Goal: Task Accomplishment & Management: Use online tool/utility

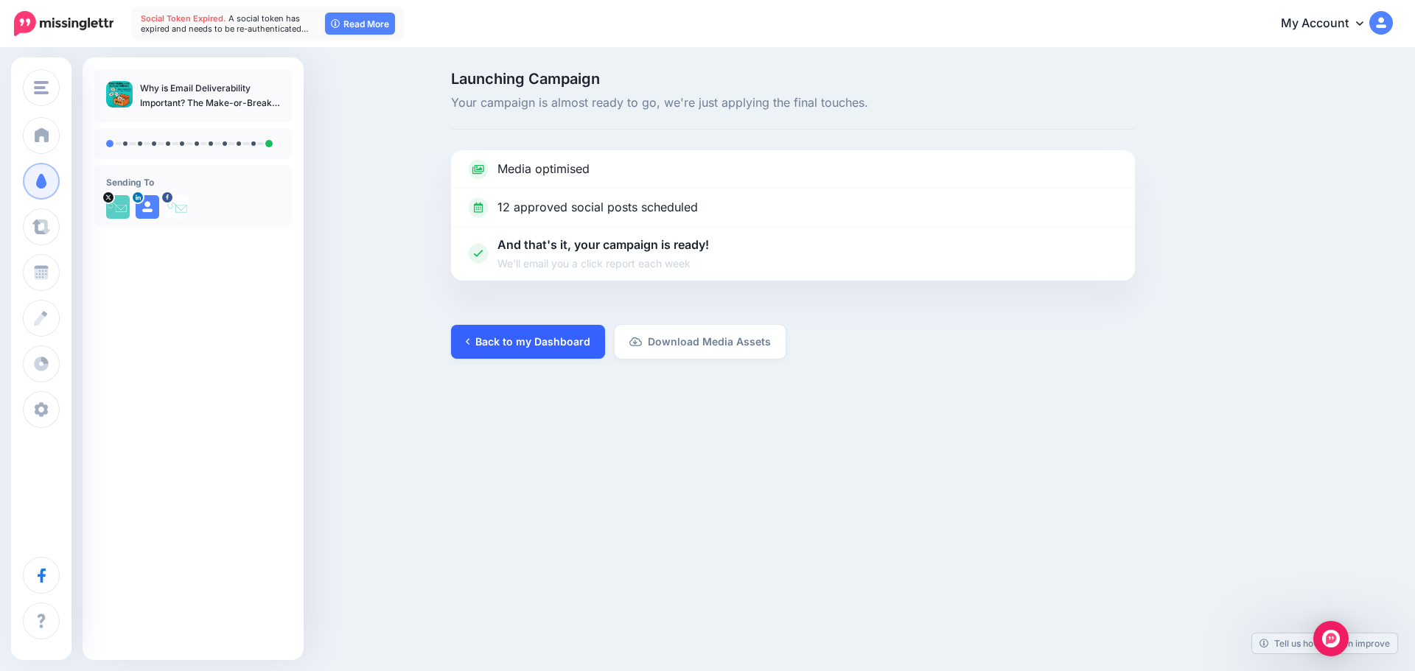
click at [515, 335] on link "Back to my Dashboard" at bounding box center [528, 342] width 154 height 34
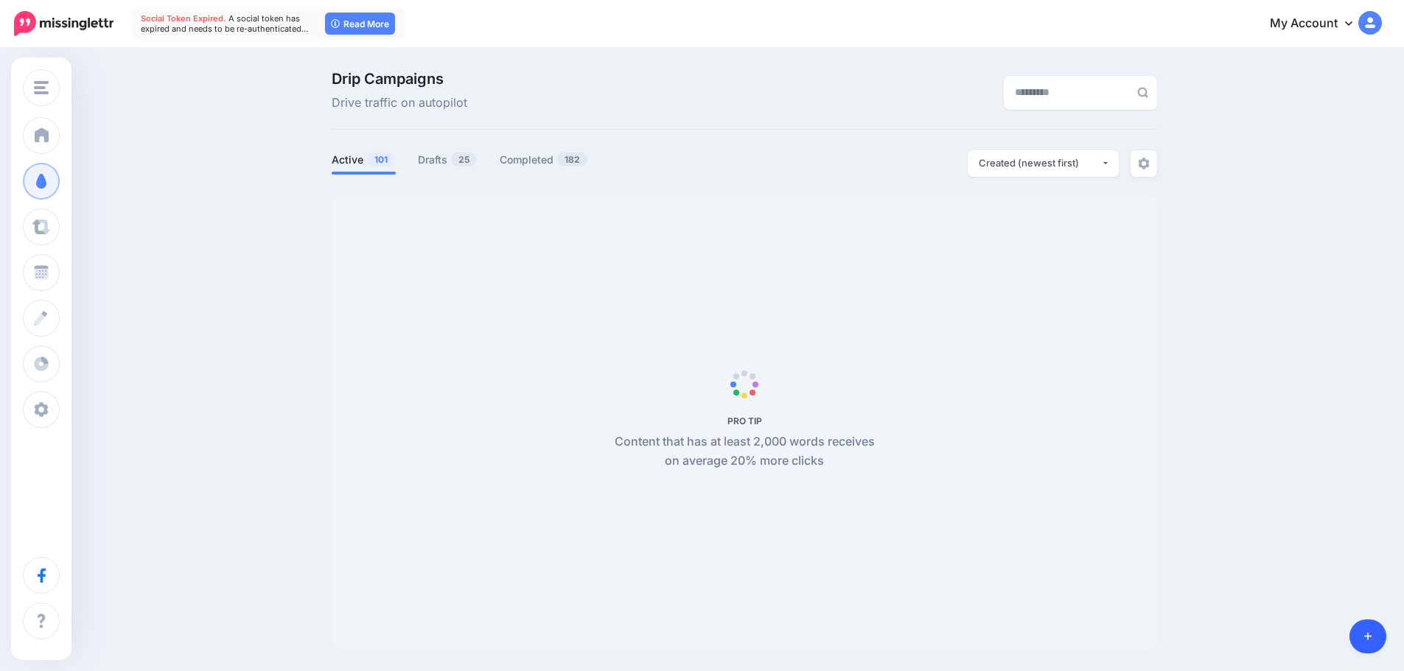
click at [1361, 643] on link at bounding box center [1368, 637] width 38 height 34
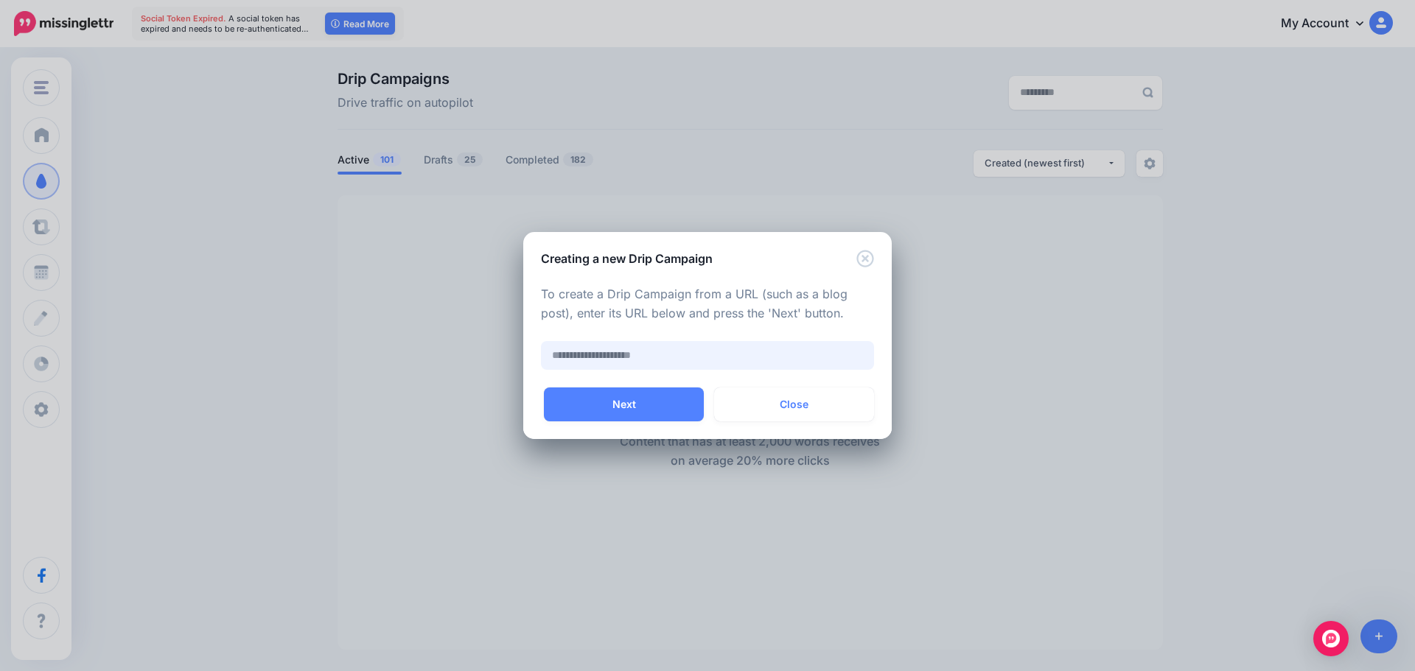
click at [680, 359] on input "text" at bounding box center [707, 355] width 333 height 29
paste input "**********"
type input "**********"
click at [641, 394] on button "Next" at bounding box center [624, 405] width 160 height 34
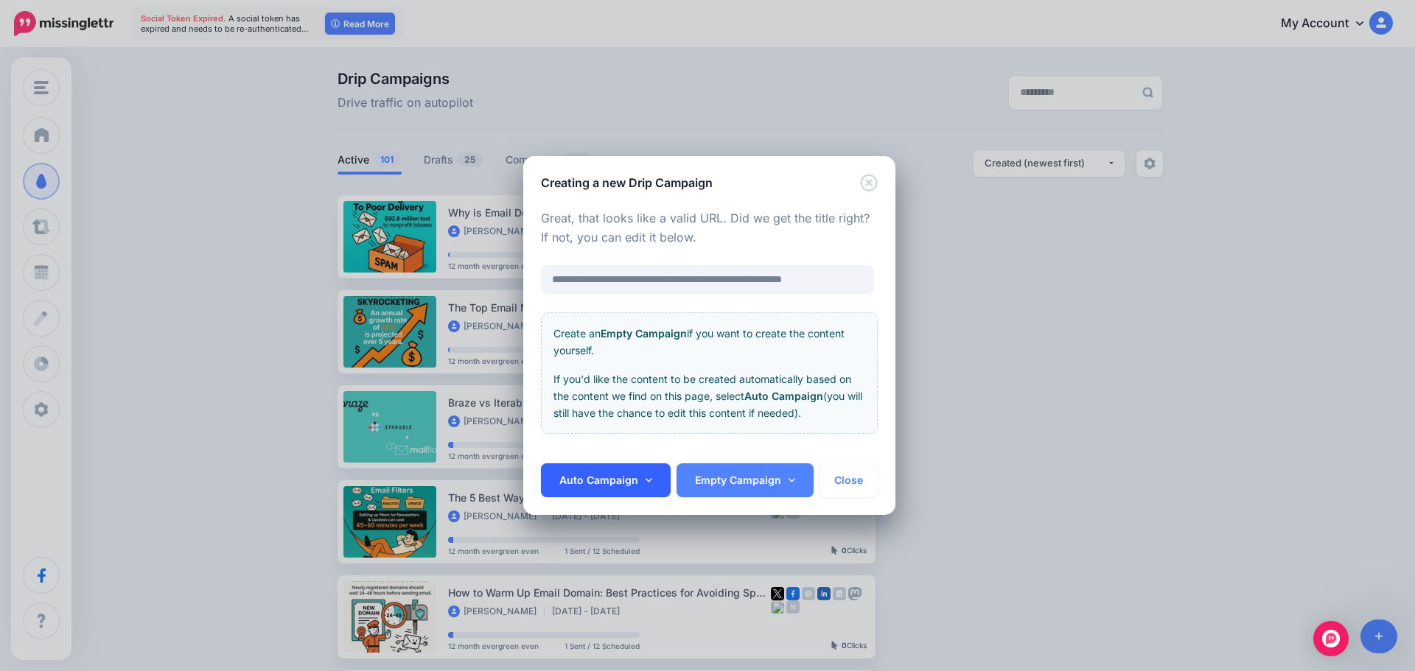
click at [590, 483] on link "Auto Campaign" at bounding box center [606, 481] width 130 height 34
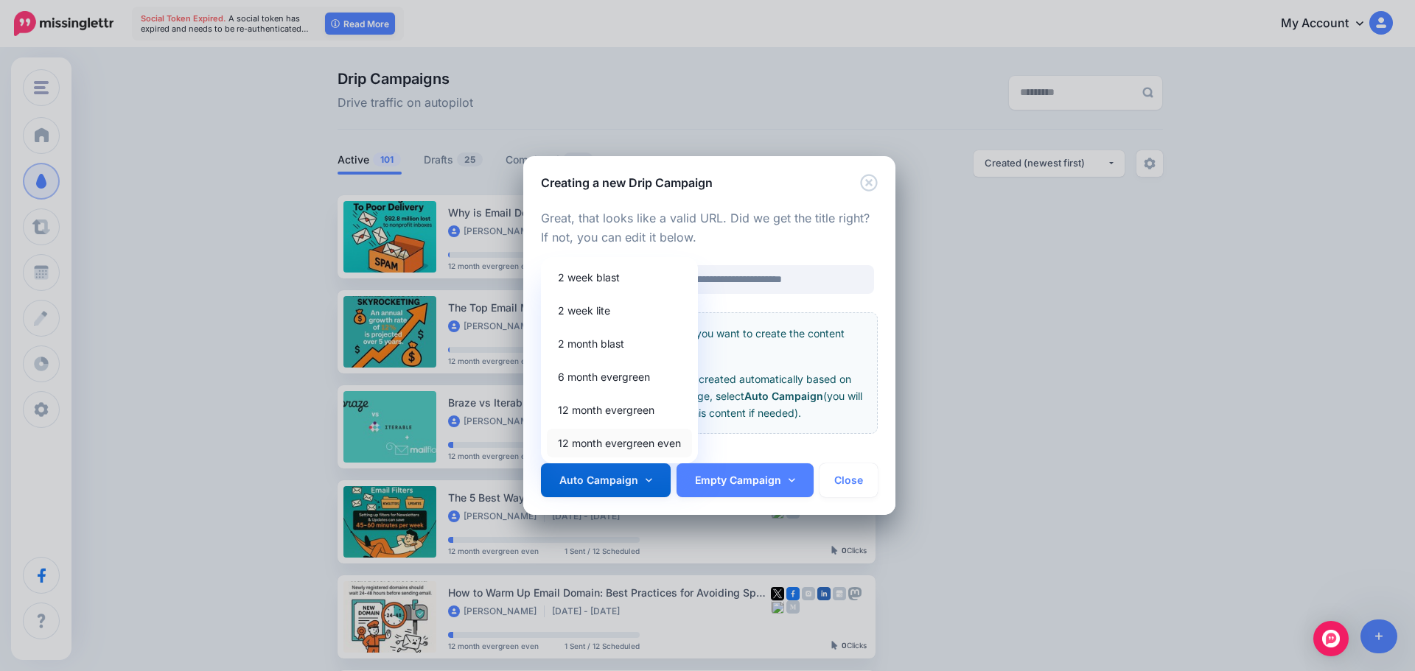
click at [593, 447] on link "12 month evergreen even" at bounding box center [619, 443] width 145 height 29
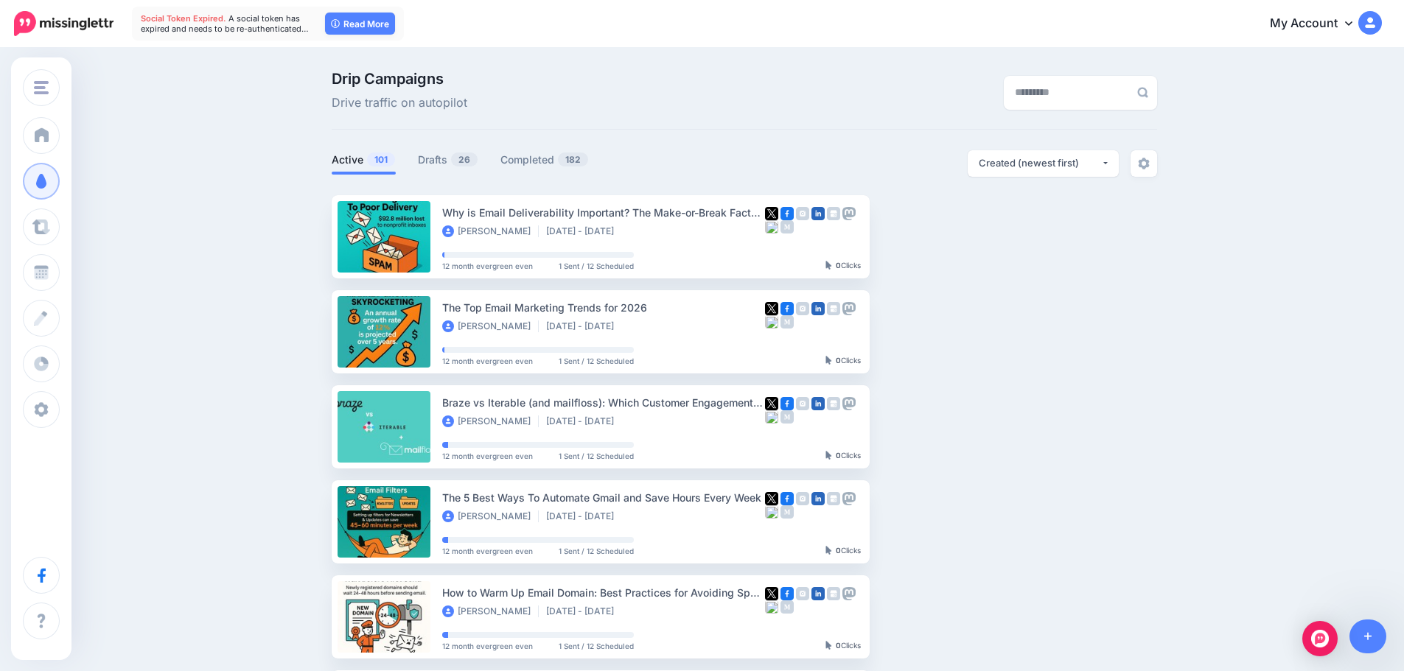
click at [417, 170] on ul "Active 101 Drafts 26 Completed 182" at bounding box center [538, 162] width 413 height 24
click at [439, 161] on link "Drafts 26" at bounding box center [448, 160] width 60 height 18
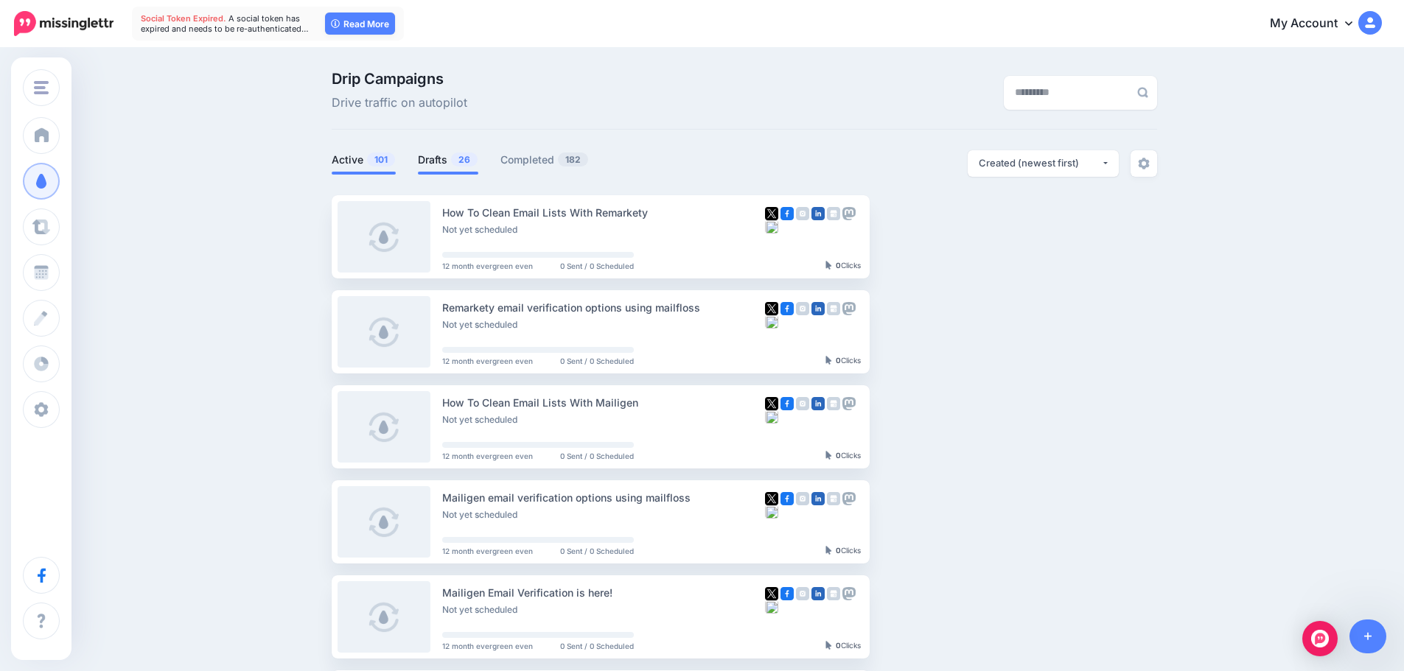
click at [366, 170] on li "Active 101" at bounding box center [364, 162] width 64 height 24
click at [395, 158] on span "101" at bounding box center [381, 160] width 28 height 14
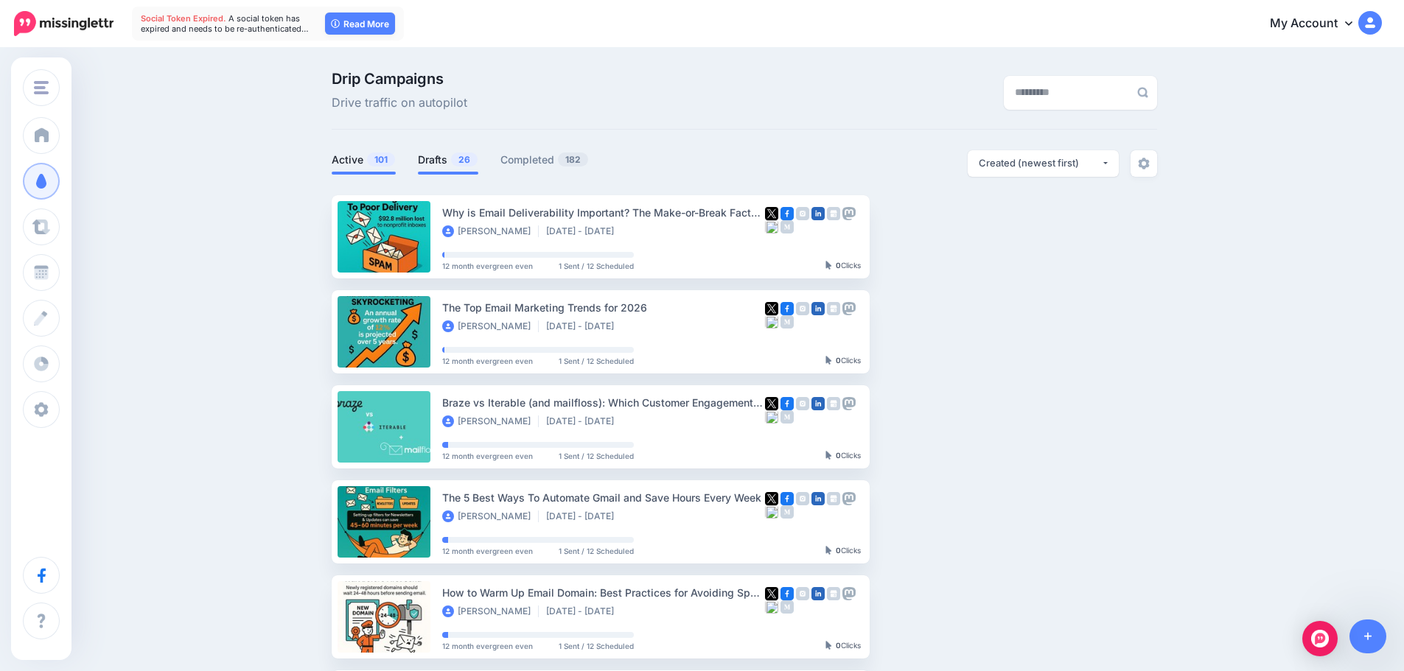
click at [459, 156] on span "26" at bounding box center [464, 160] width 27 height 14
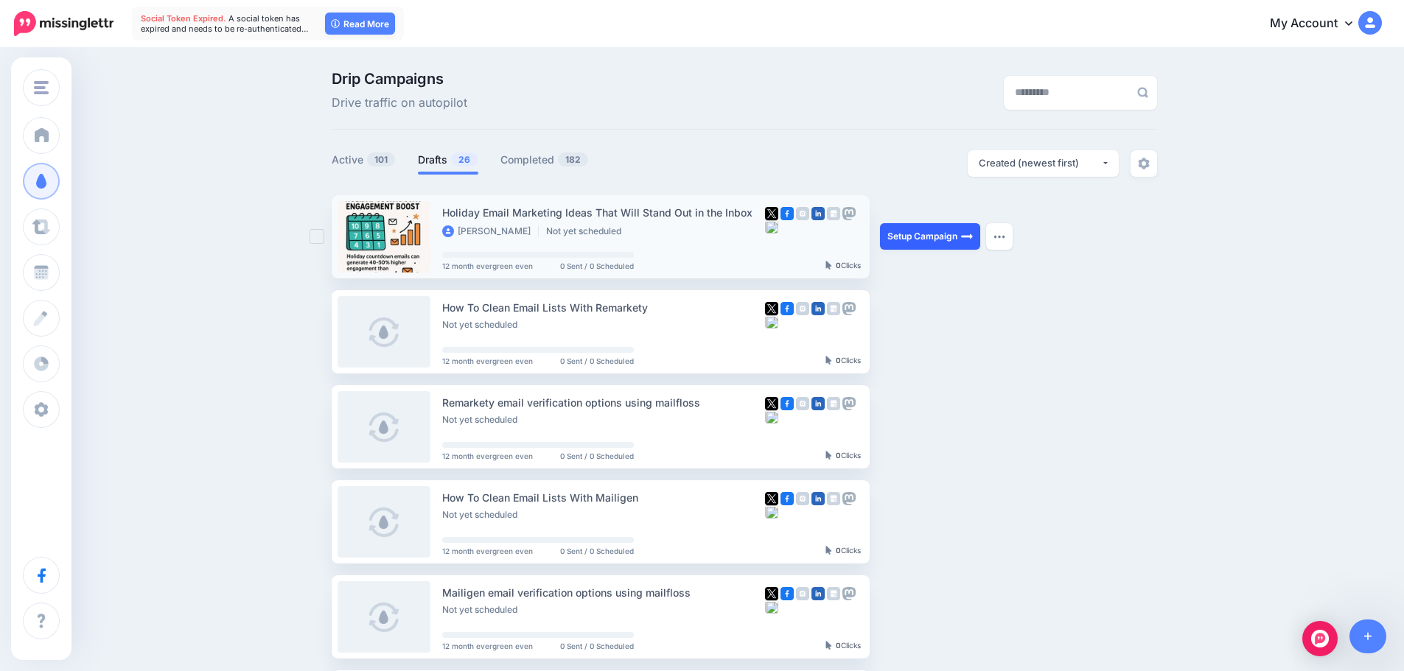
click at [910, 232] on link "Setup Campaign" at bounding box center [930, 236] width 100 height 27
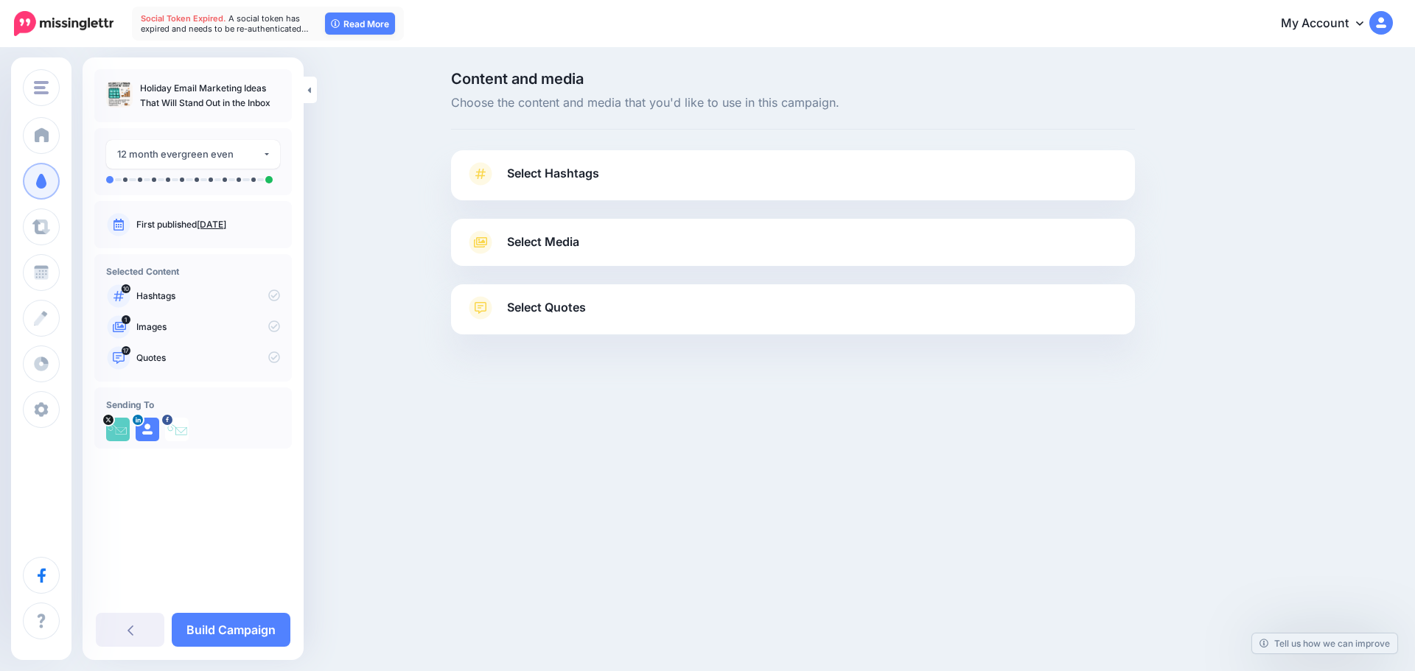
click at [608, 172] on link "Select Hashtags" at bounding box center [793, 181] width 654 height 38
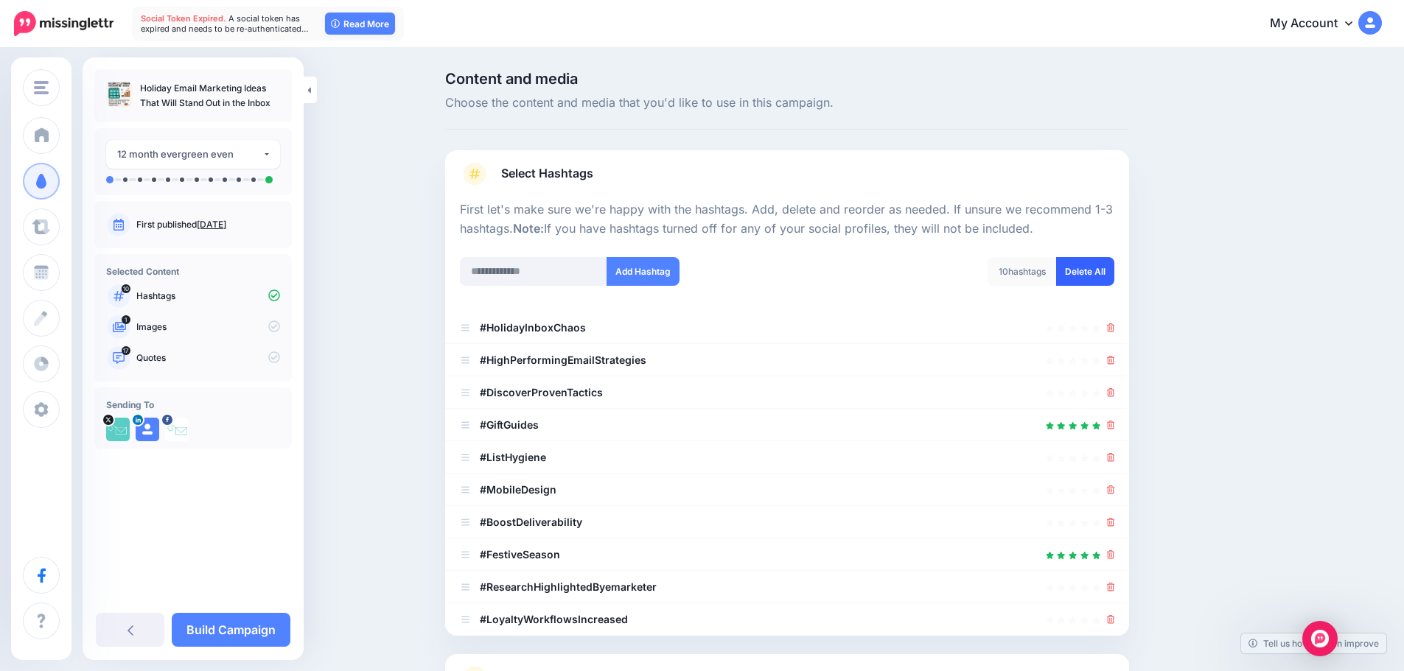
click at [1100, 266] on link "Delete All" at bounding box center [1085, 271] width 58 height 29
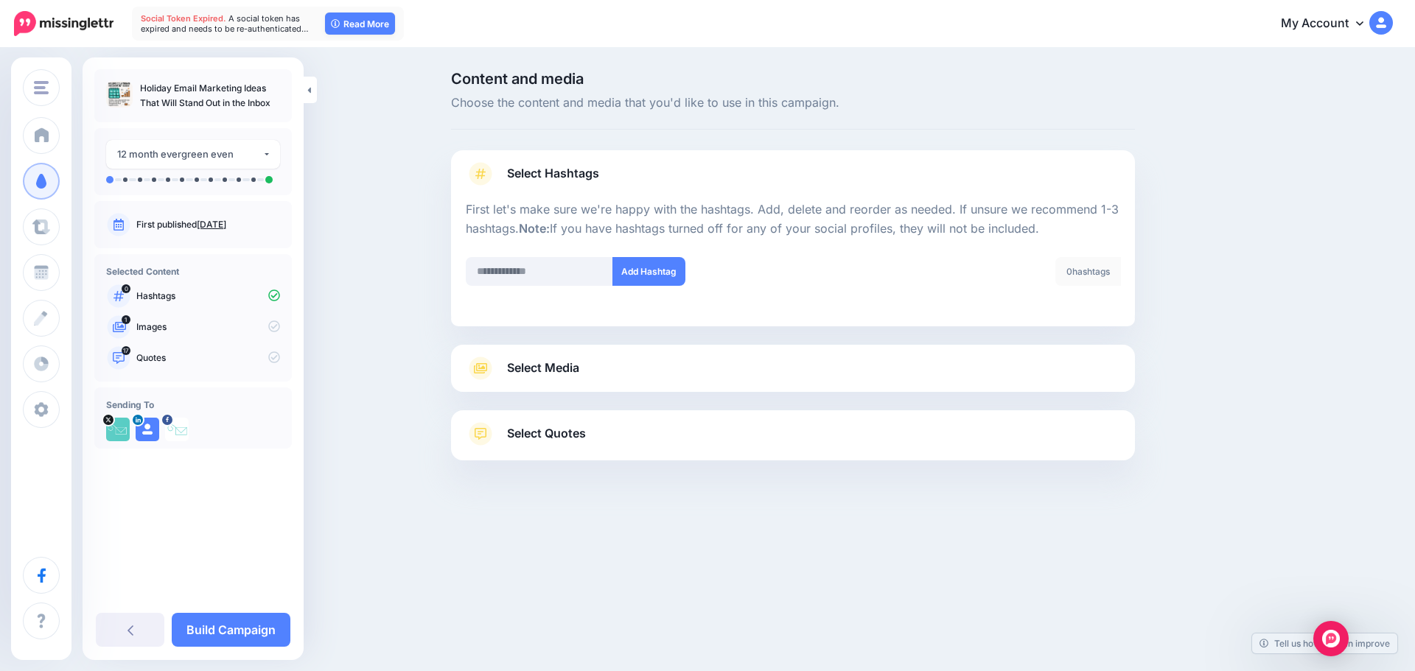
click at [526, 369] on span "Select Media" at bounding box center [543, 368] width 72 height 20
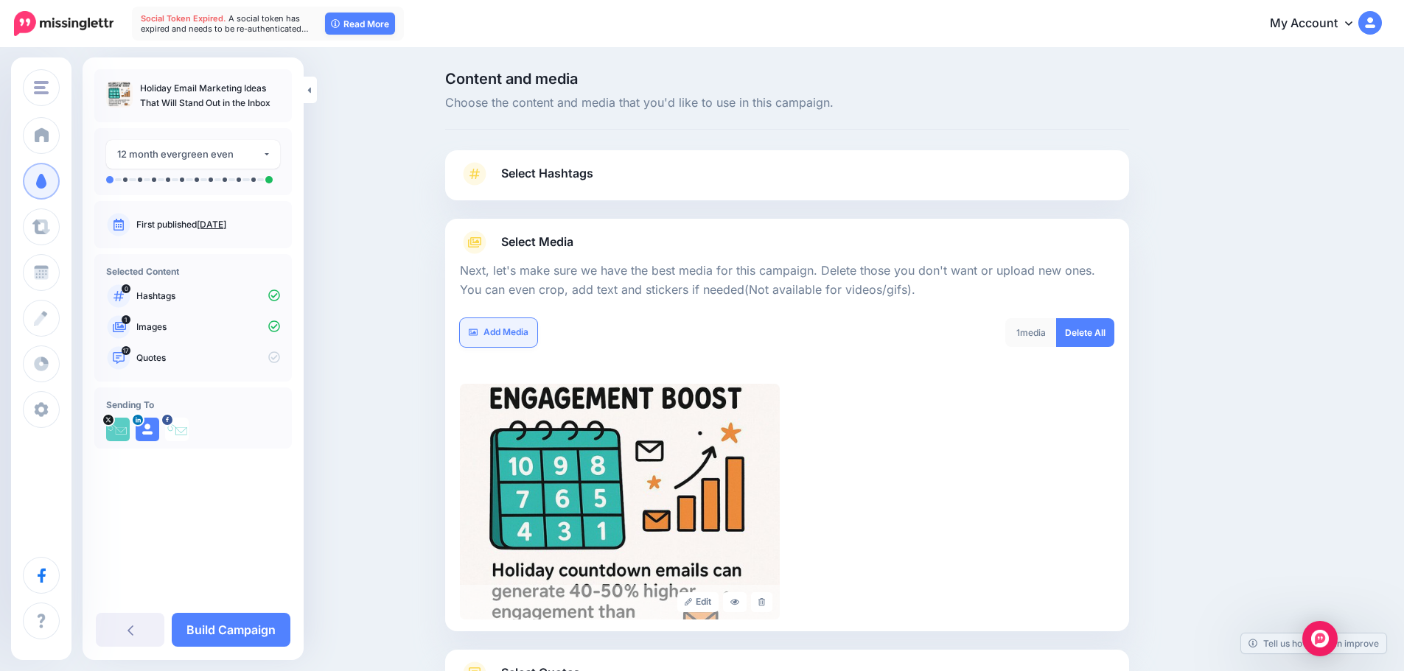
click at [519, 335] on link "Add Media" at bounding box center [498, 332] width 77 height 29
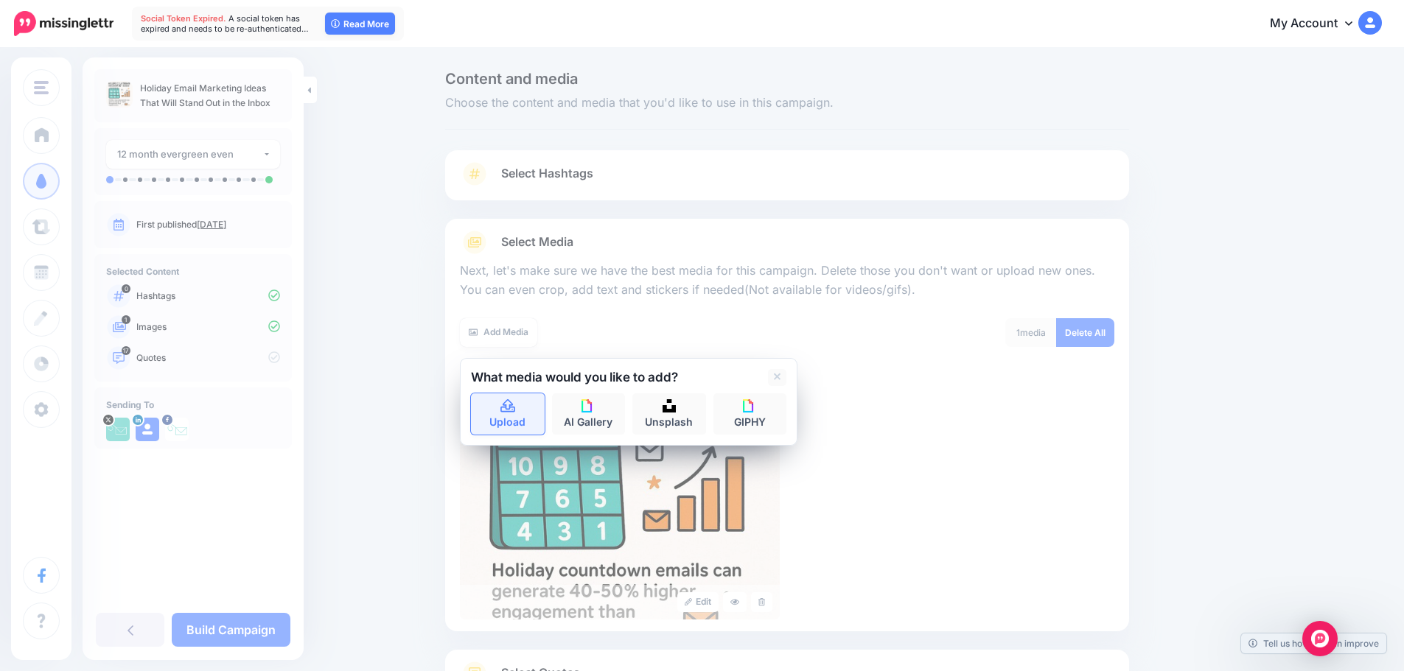
click at [513, 407] on icon at bounding box center [508, 406] width 17 height 13
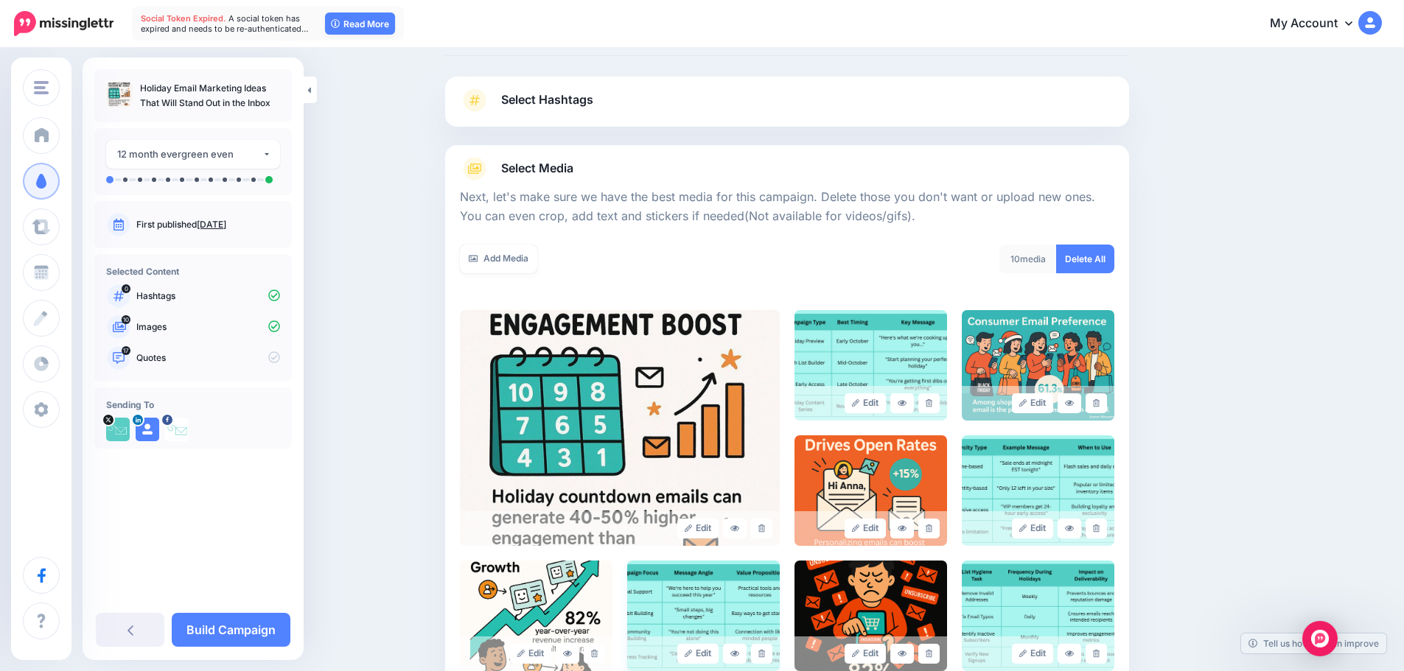
click at [637, 593] on img at bounding box center [703, 616] width 153 height 111
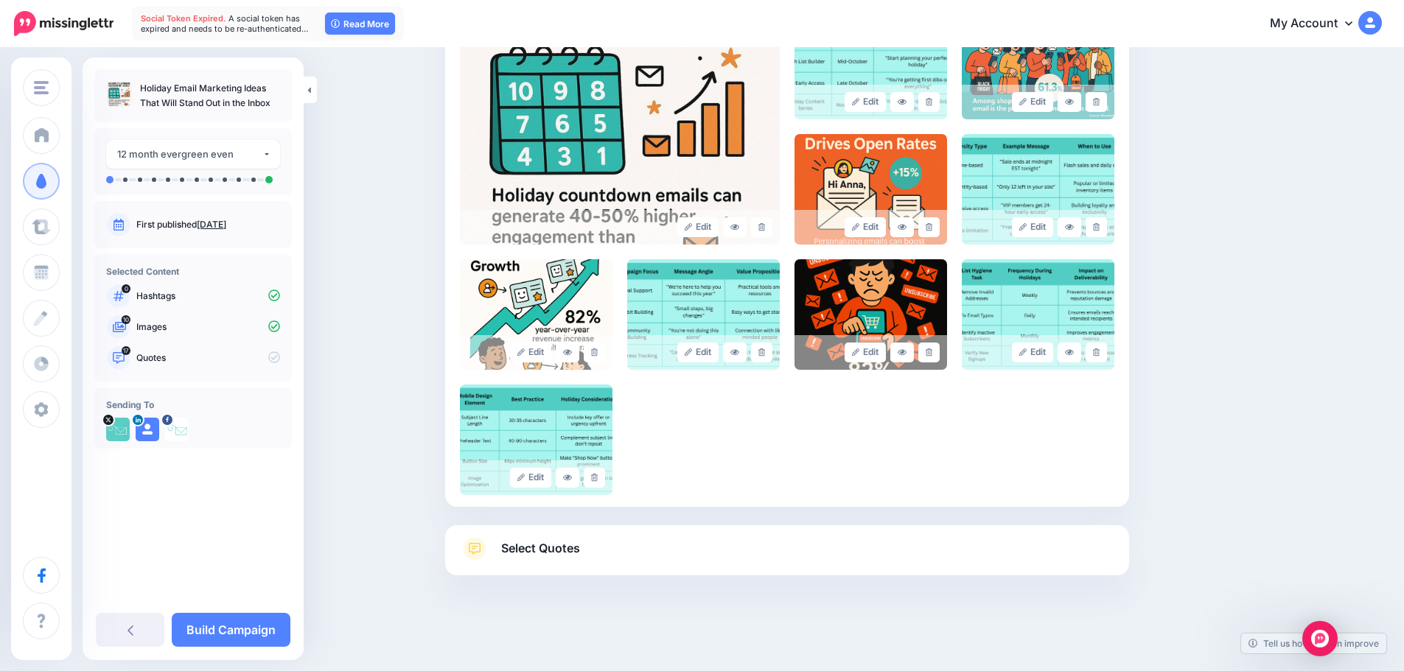
click at [560, 545] on span "Select Quotes" at bounding box center [540, 549] width 79 height 20
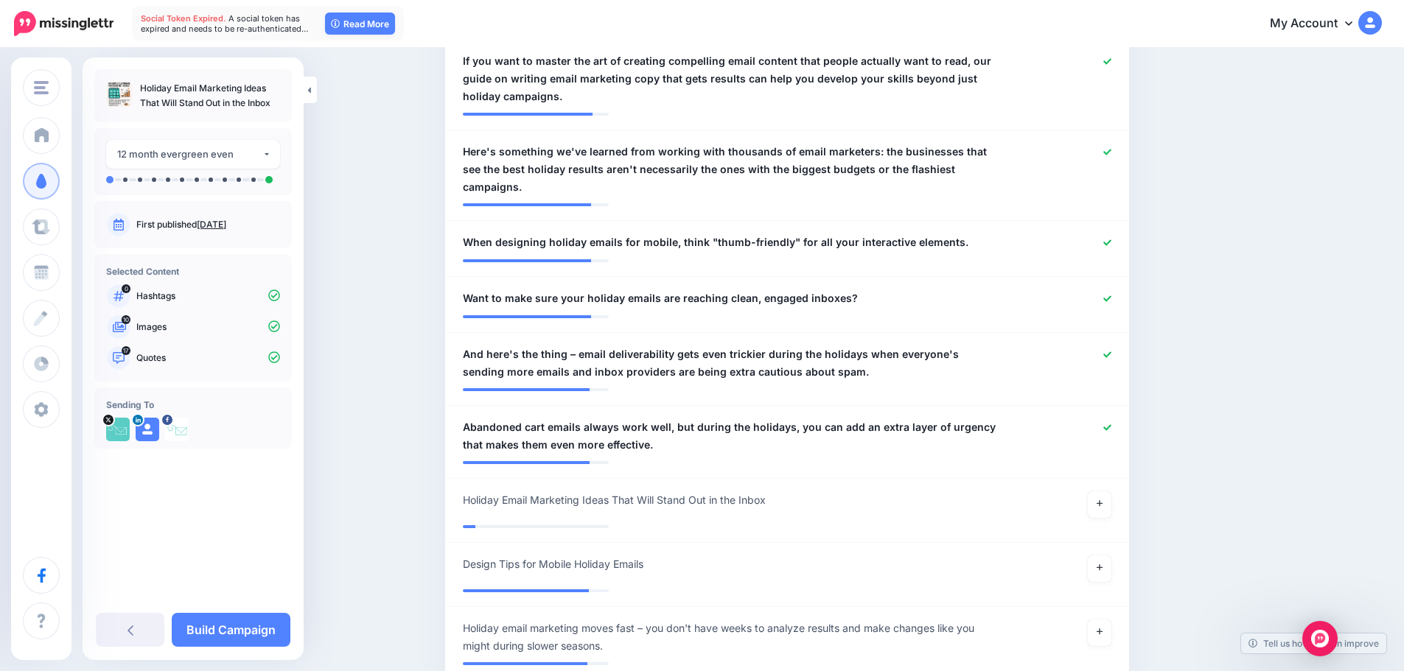
scroll to position [1333, 0]
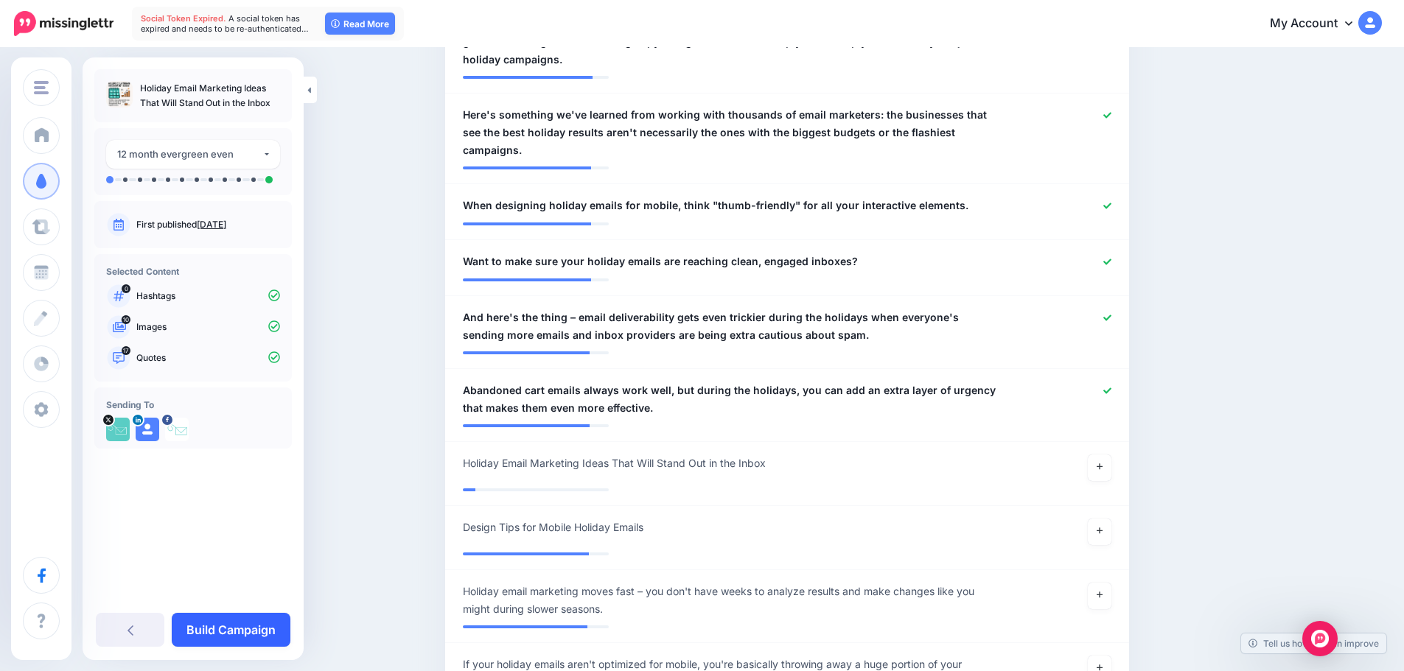
click at [234, 633] on link "Build Campaign" at bounding box center [231, 630] width 119 height 34
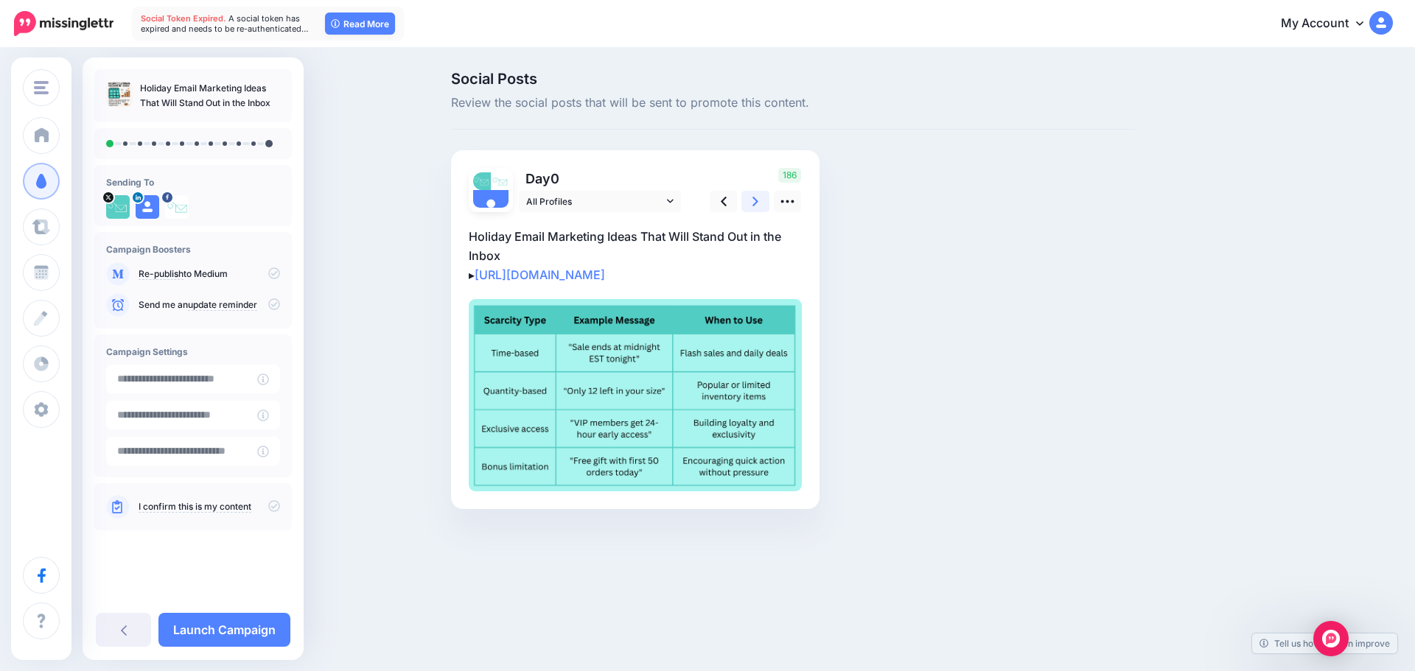
click at [756, 199] on icon at bounding box center [756, 201] width 6 height 15
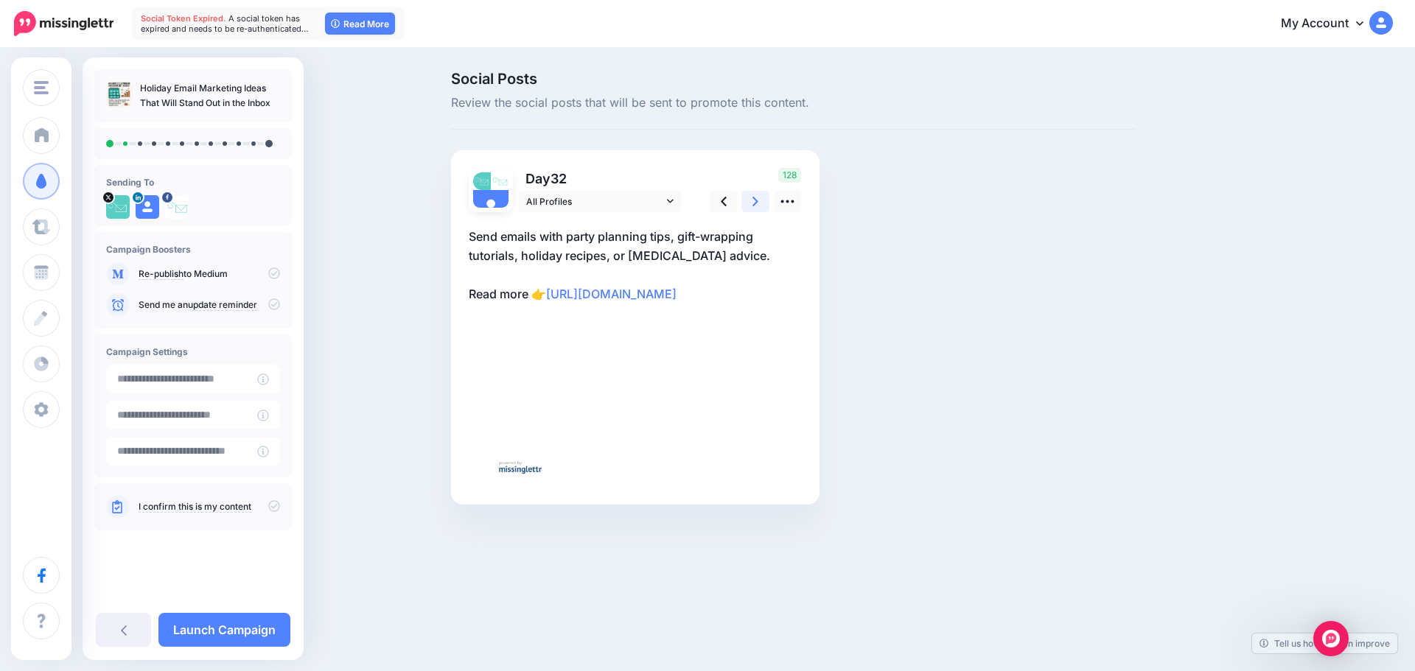
click at [756, 199] on icon at bounding box center [756, 201] width 6 height 15
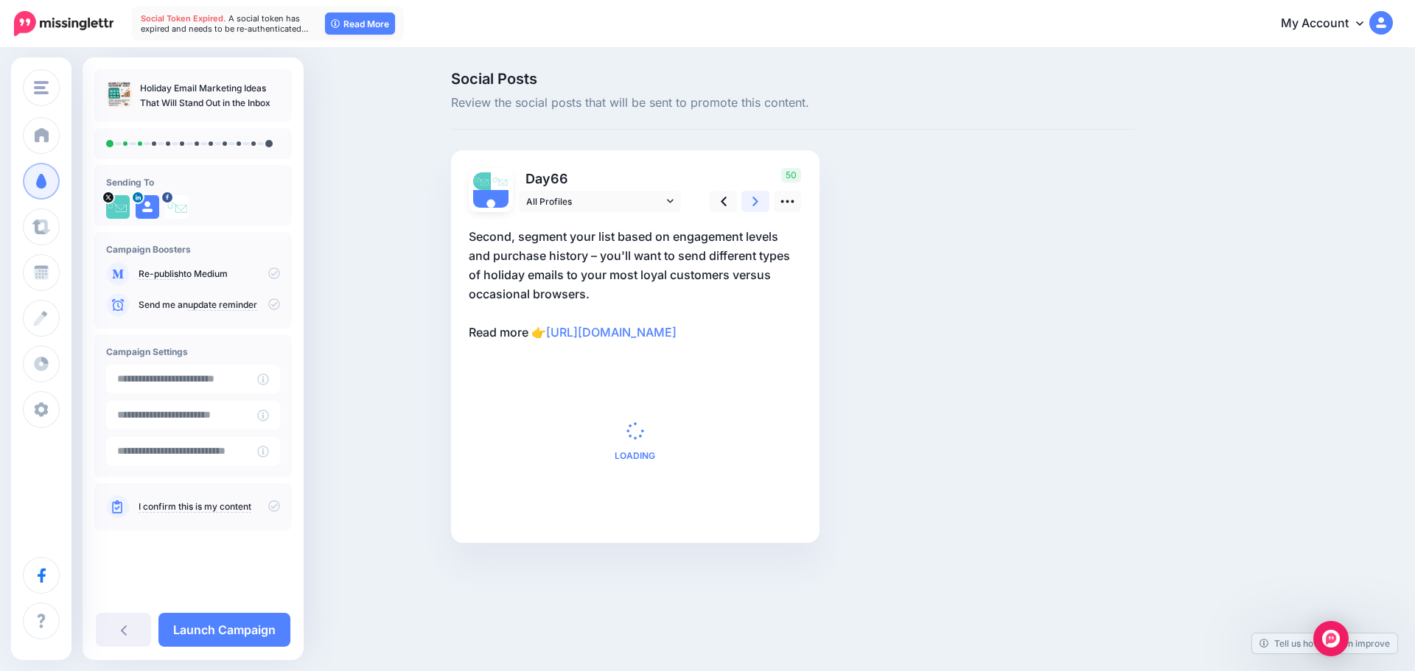
click at [756, 199] on icon at bounding box center [756, 201] width 6 height 15
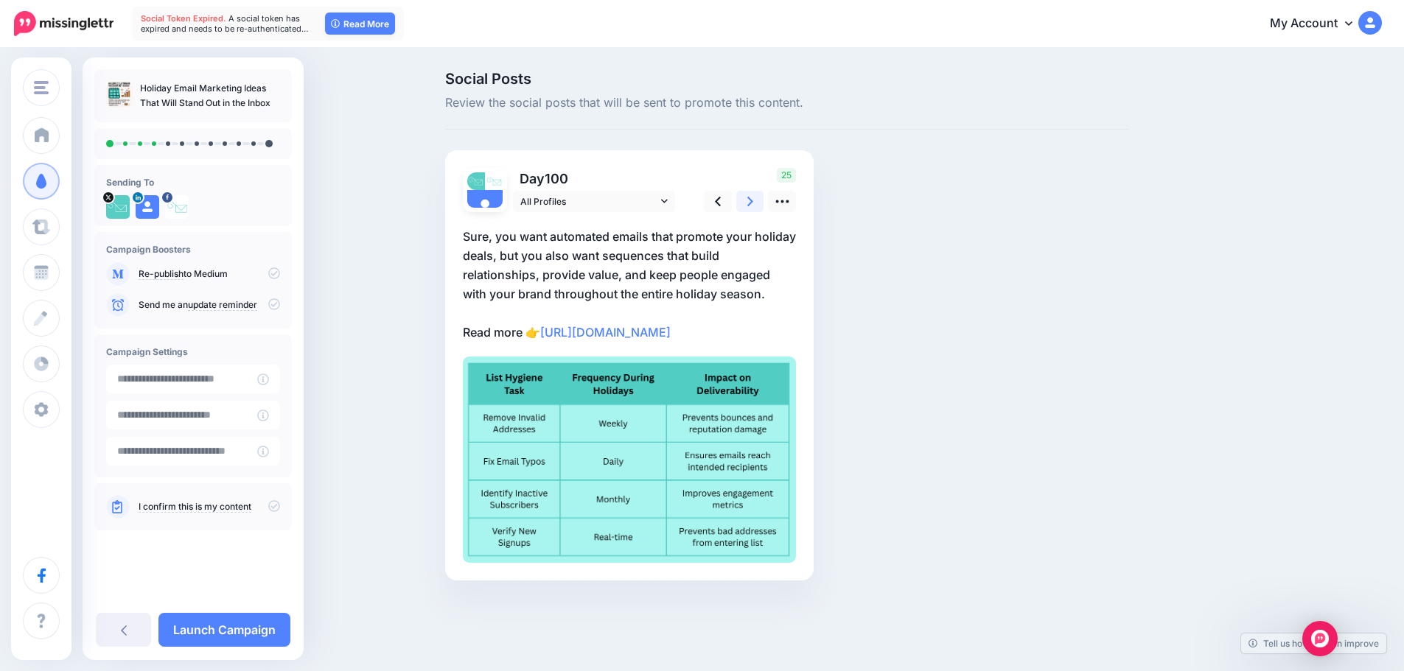
click at [753, 199] on icon at bounding box center [750, 201] width 6 height 15
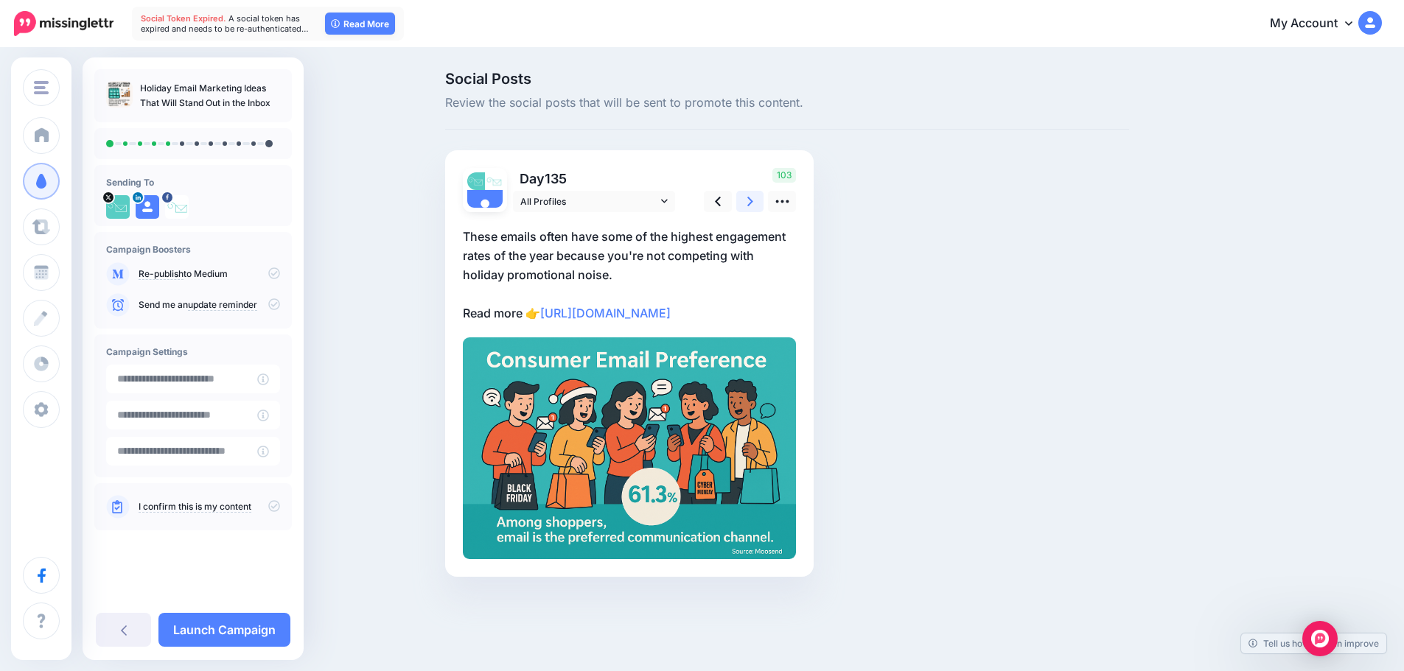
click at [753, 199] on icon at bounding box center [750, 201] width 6 height 15
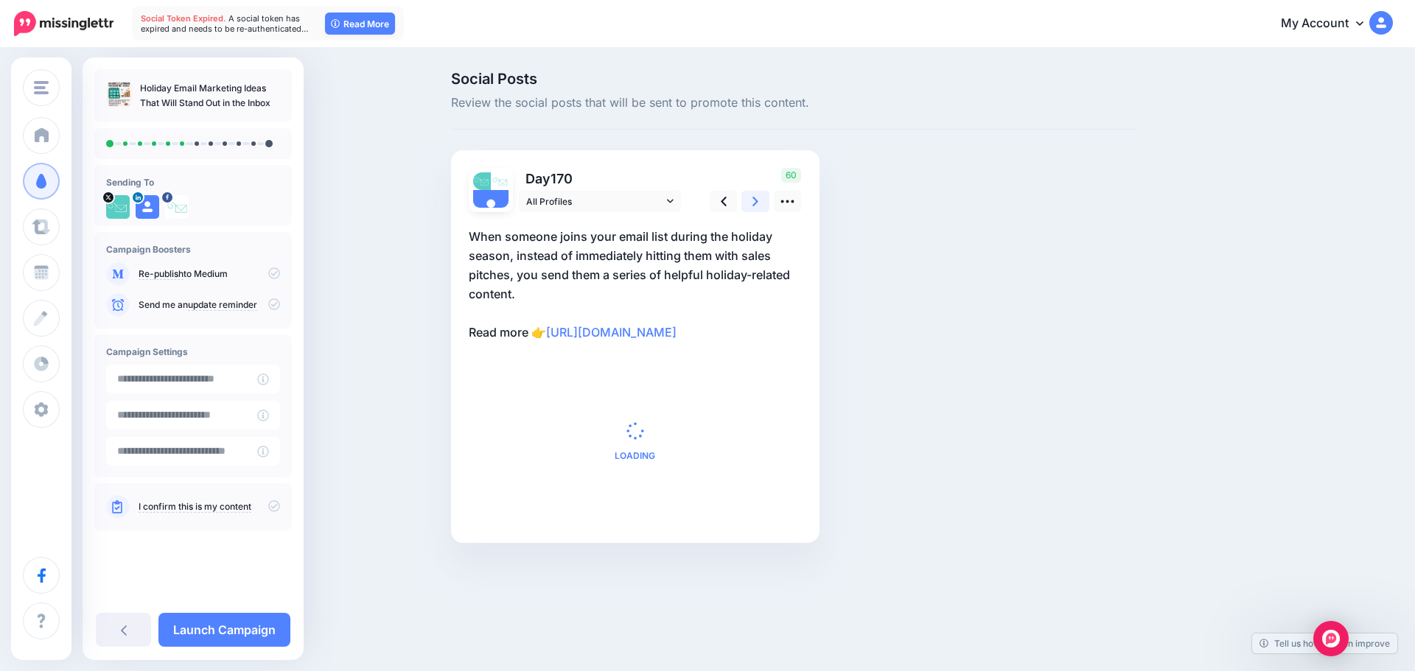
click at [756, 199] on icon at bounding box center [756, 201] width 6 height 15
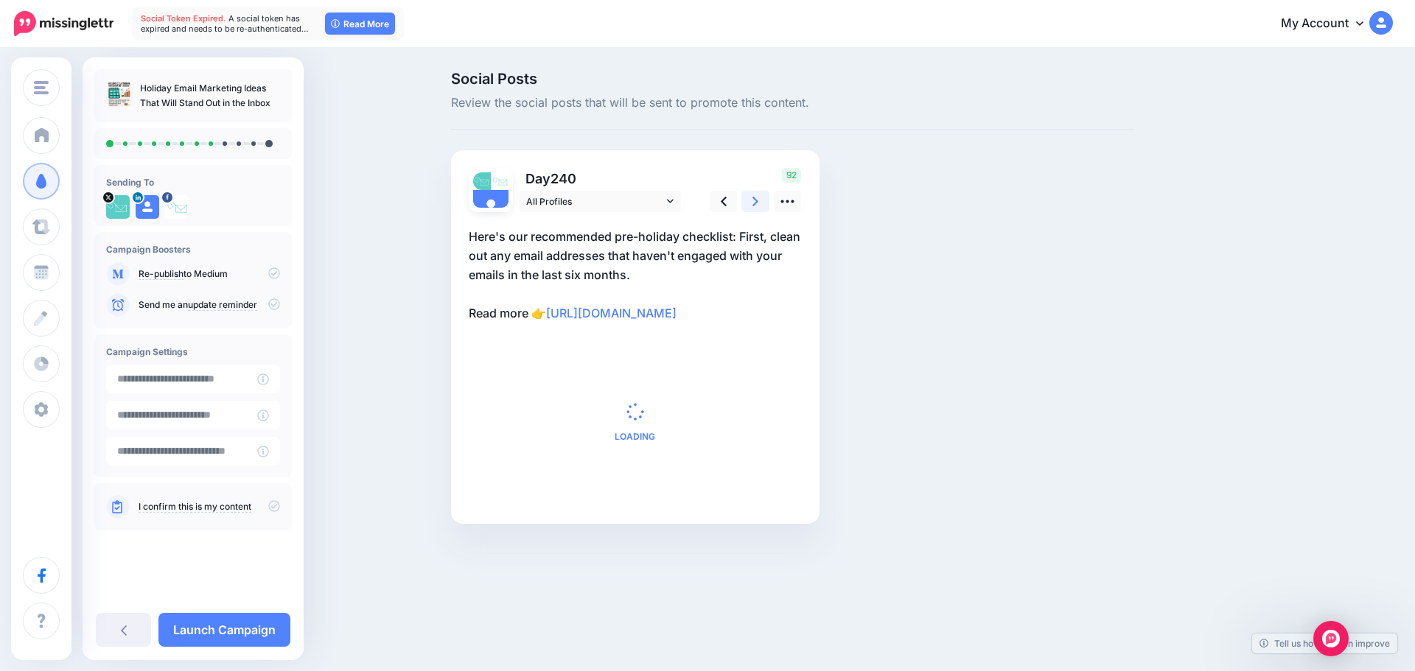
click at [756, 199] on icon at bounding box center [756, 201] width 6 height 15
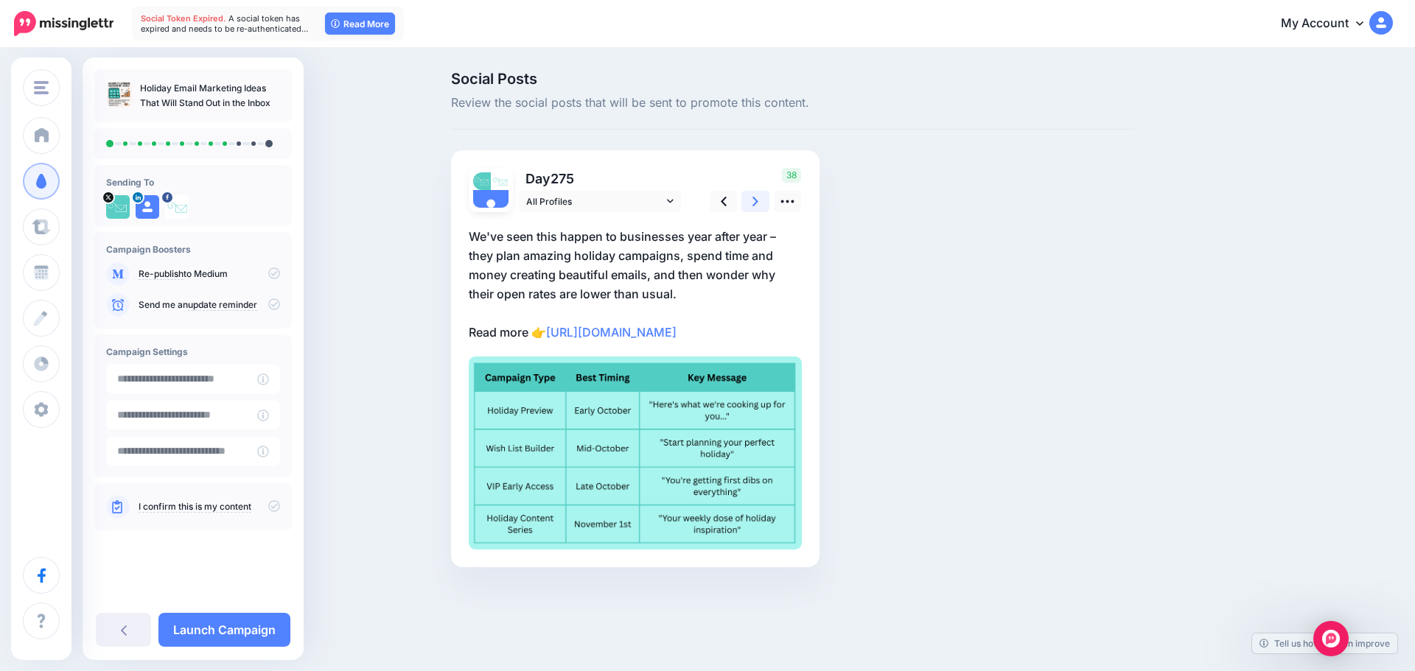
click at [756, 199] on icon at bounding box center [756, 201] width 6 height 15
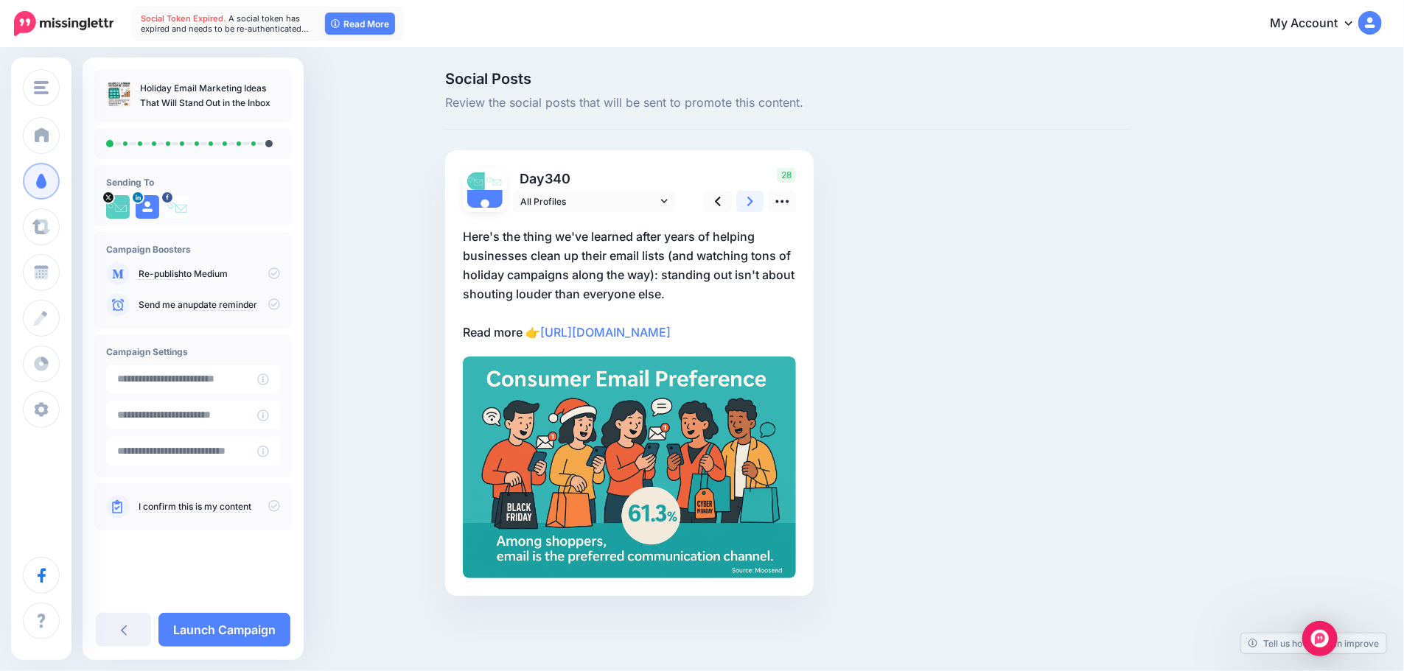
click at [753, 199] on icon at bounding box center [750, 201] width 6 height 15
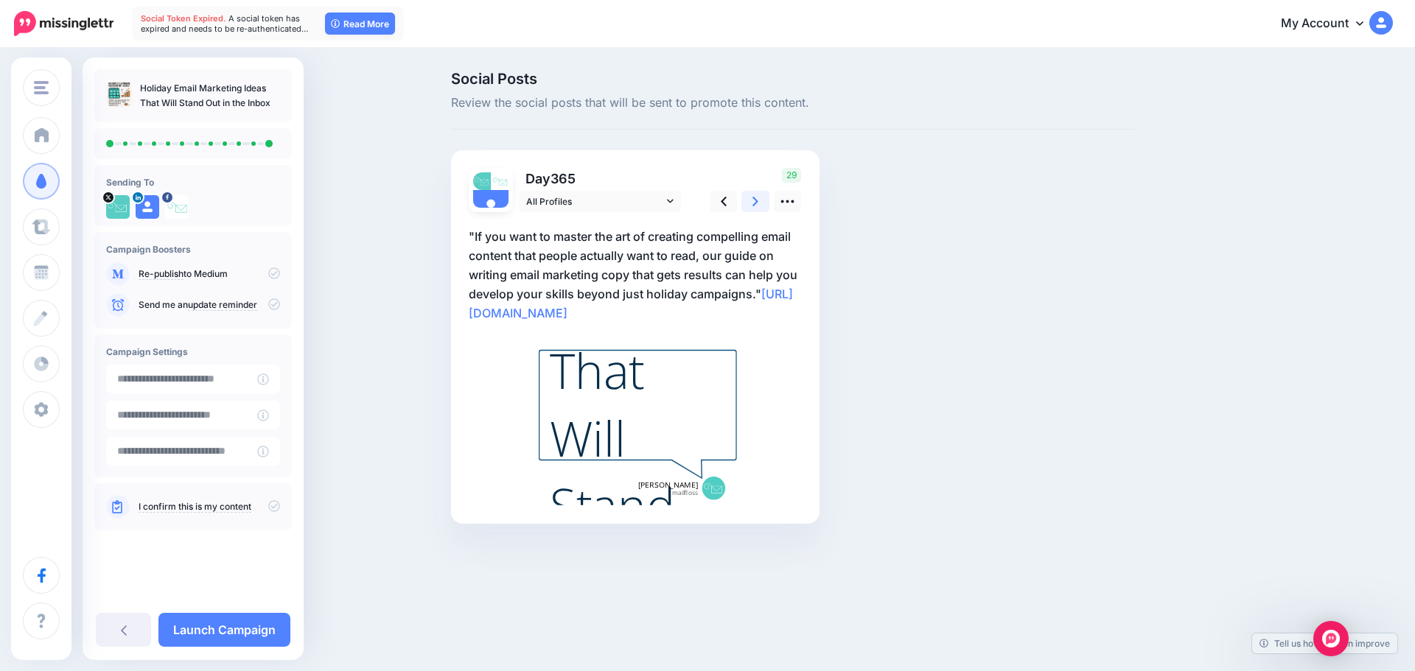
click at [756, 199] on icon at bounding box center [756, 201] width 6 height 15
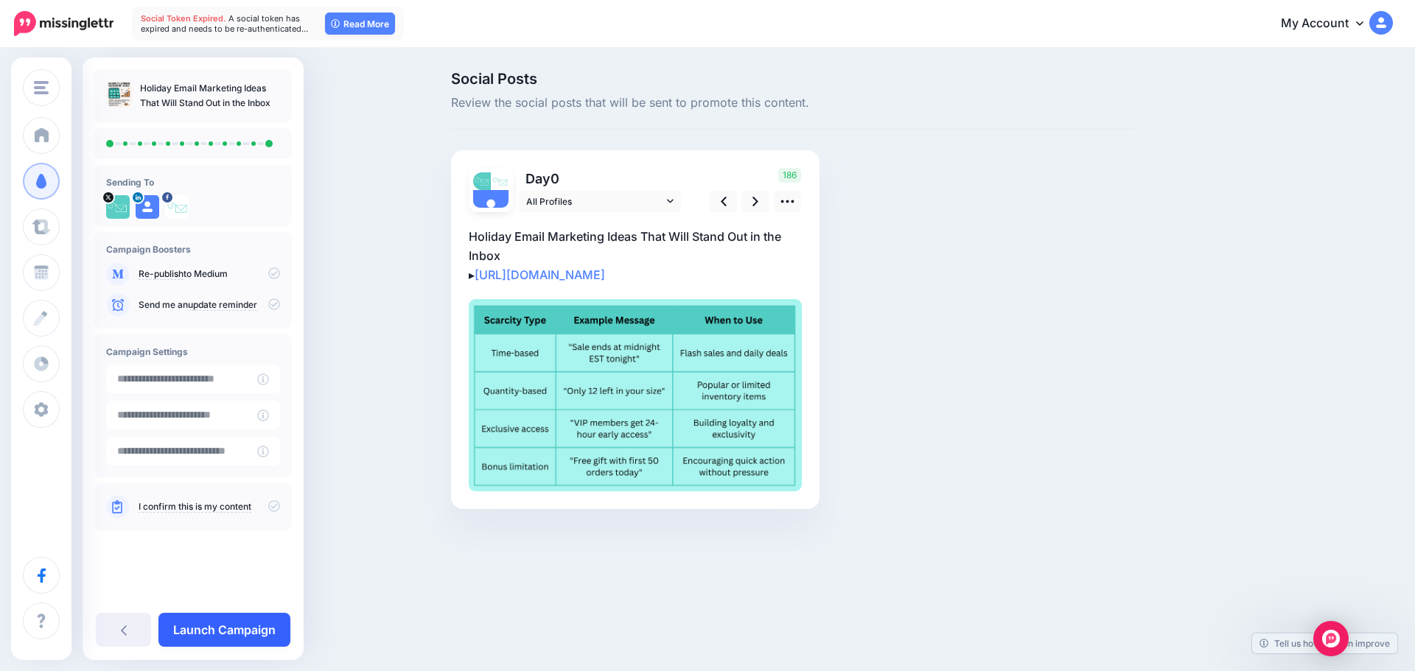
click at [266, 616] on link "Launch Campaign" at bounding box center [224, 630] width 132 height 34
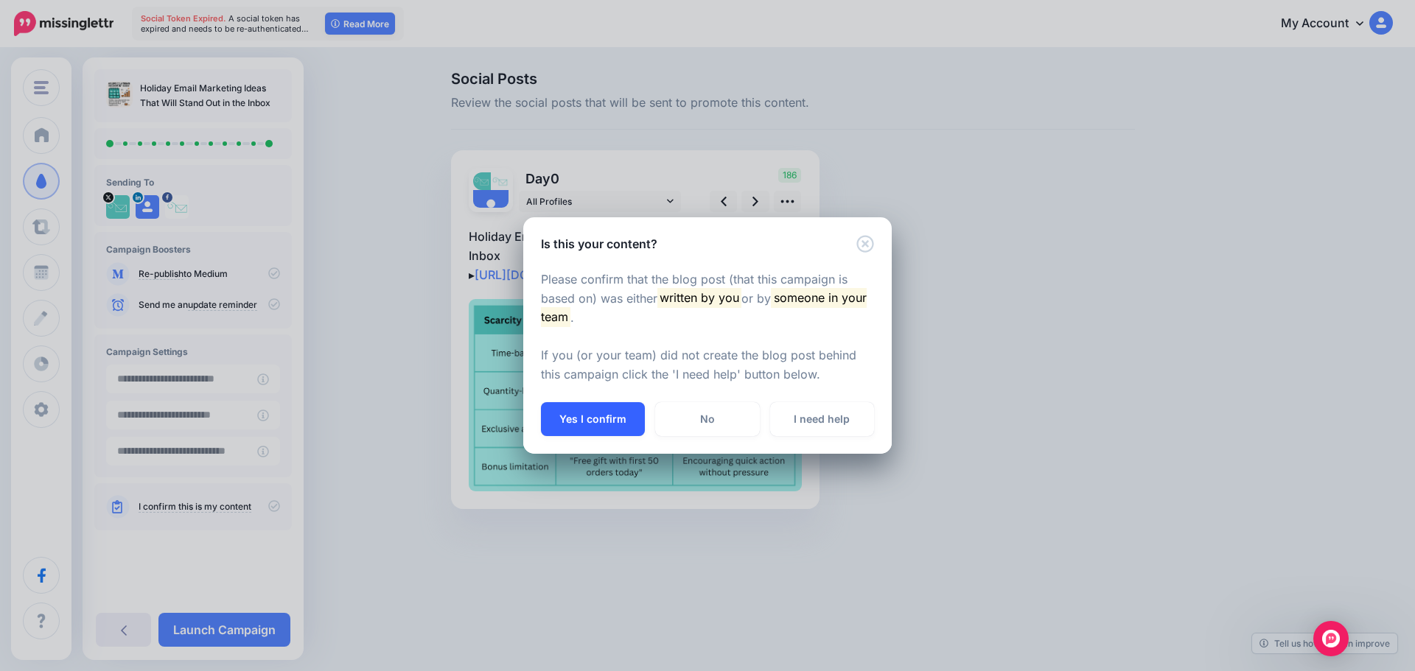
click at [588, 412] on button "Yes I confirm" at bounding box center [593, 419] width 104 height 34
